Goal: Information Seeking & Learning: Learn about a topic

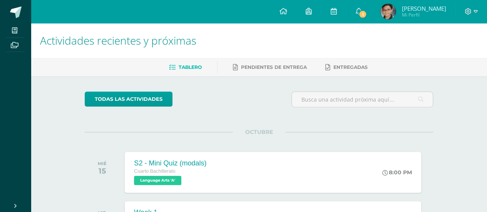
click at [363, 12] on span "1" at bounding box center [362, 14] width 8 height 8
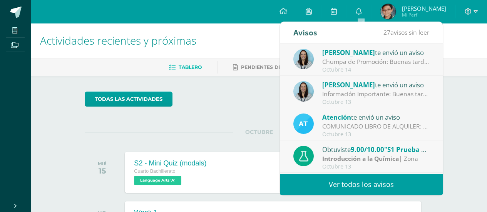
click at [372, 61] on div "Chumpa de Promoción: Buenas tardes estimados padres de familia y estudiantes, C…" at bounding box center [375, 61] width 107 height 9
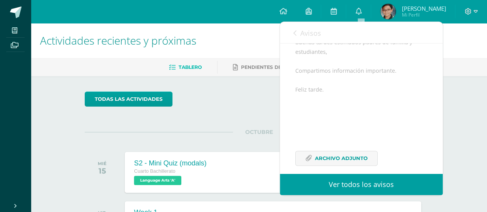
scroll to position [105, 0]
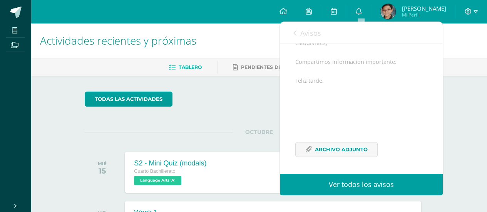
click at [333, 140] on div "Buenas tardes estimados padres de familia y estudiantes, Compartimos informació…" at bounding box center [361, 97] width 132 height 137
click at [341, 146] on span "Archivo Adjunto" at bounding box center [341, 149] width 53 height 14
click at [304, 37] on span "Avisos" at bounding box center [310, 32] width 21 height 9
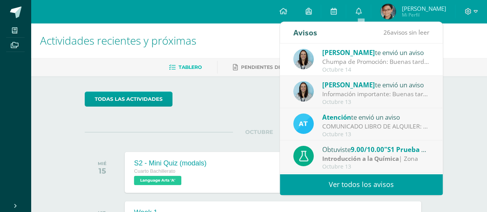
click at [370, 103] on div "Octubre 13" at bounding box center [375, 102] width 107 height 7
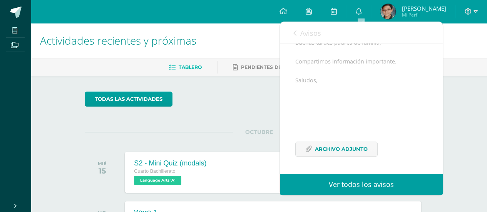
scroll to position [95, 0]
click at [329, 150] on span "Archivo Adjunto" at bounding box center [341, 149] width 53 height 14
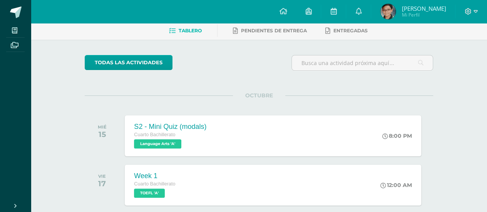
scroll to position [0, 0]
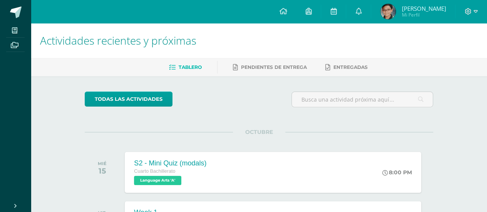
click at [361, 15] on span at bounding box center [358, 11] width 6 height 8
click at [402, 9] on span "Fernando Javier Mi Perfil" at bounding box center [413, 11] width 68 height 15
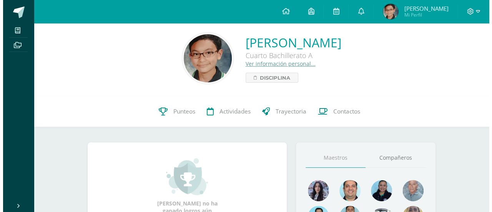
scroll to position [5, 0]
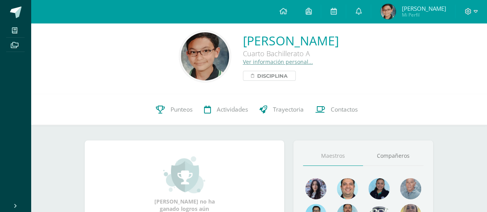
click at [257, 80] on span "Disciplina" at bounding box center [272, 75] width 30 height 9
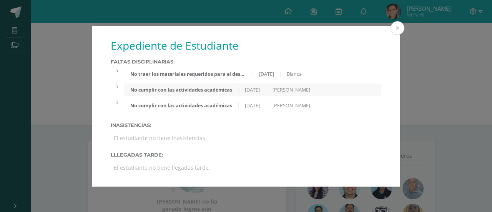
click at [294, 126] on label "Inasistencias:" at bounding box center [246, 125] width 271 height 6
click at [395, 29] on button at bounding box center [398, 28] width 14 height 14
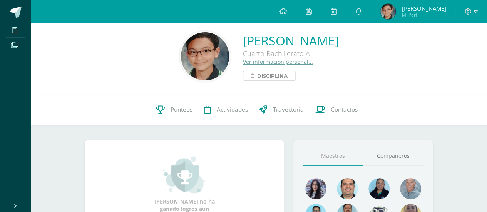
click at [257, 77] on span "Disciplina" at bounding box center [272, 75] width 30 height 9
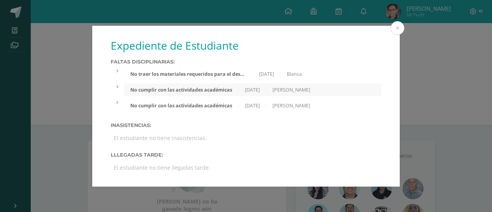
click at [195, 93] on div "No cumplir con las actividades académicas" at bounding box center [181, 90] width 115 height 7
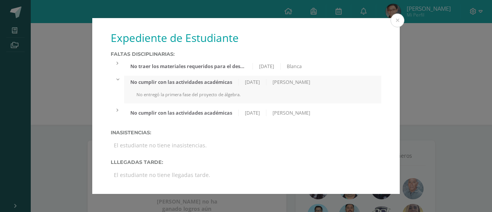
click at [249, 67] on div "No traer los materiales requeridos para el desarrollo de las clases" at bounding box center [188, 66] width 128 height 7
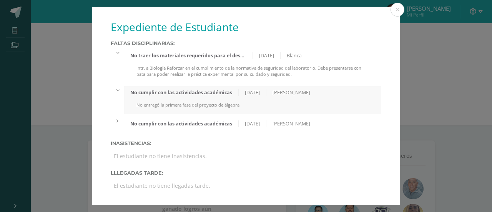
click at [229, 124] on div "No cumplir con las actividades académicas" at bounding box center [181, 123] width 115 height 7
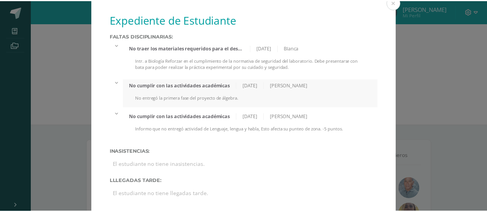
scroll to position [2, 0]
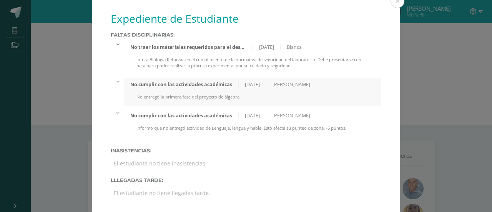
click at [396, 3] on button at bounding box center [398, 1] width 14 height 14
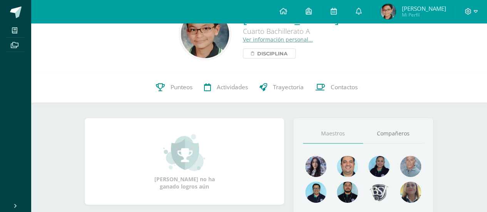
scroll to position [21, 0]
